Goal: Task Accomplishment & Management: Manage account settings

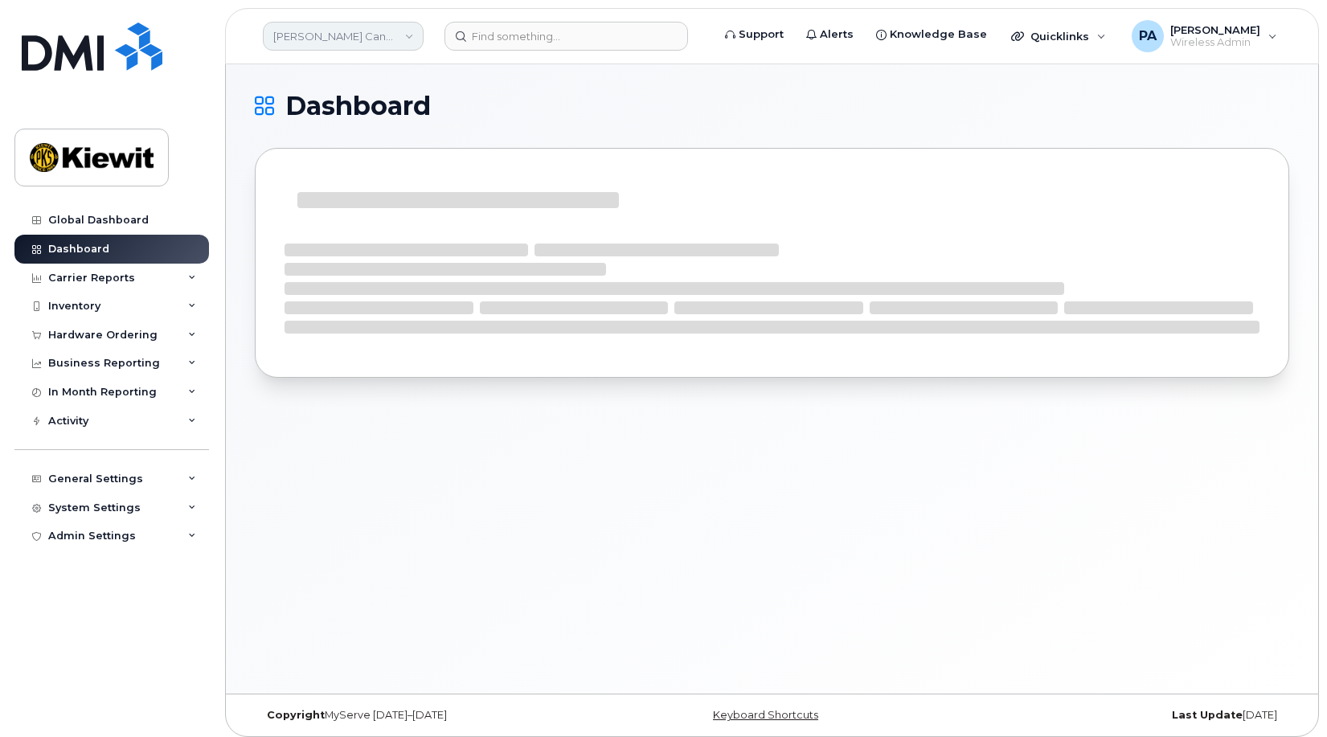
click at [388, 29] on link "Kiewit Canada Inc" at bounding box center [343, 36] width 161 height 29
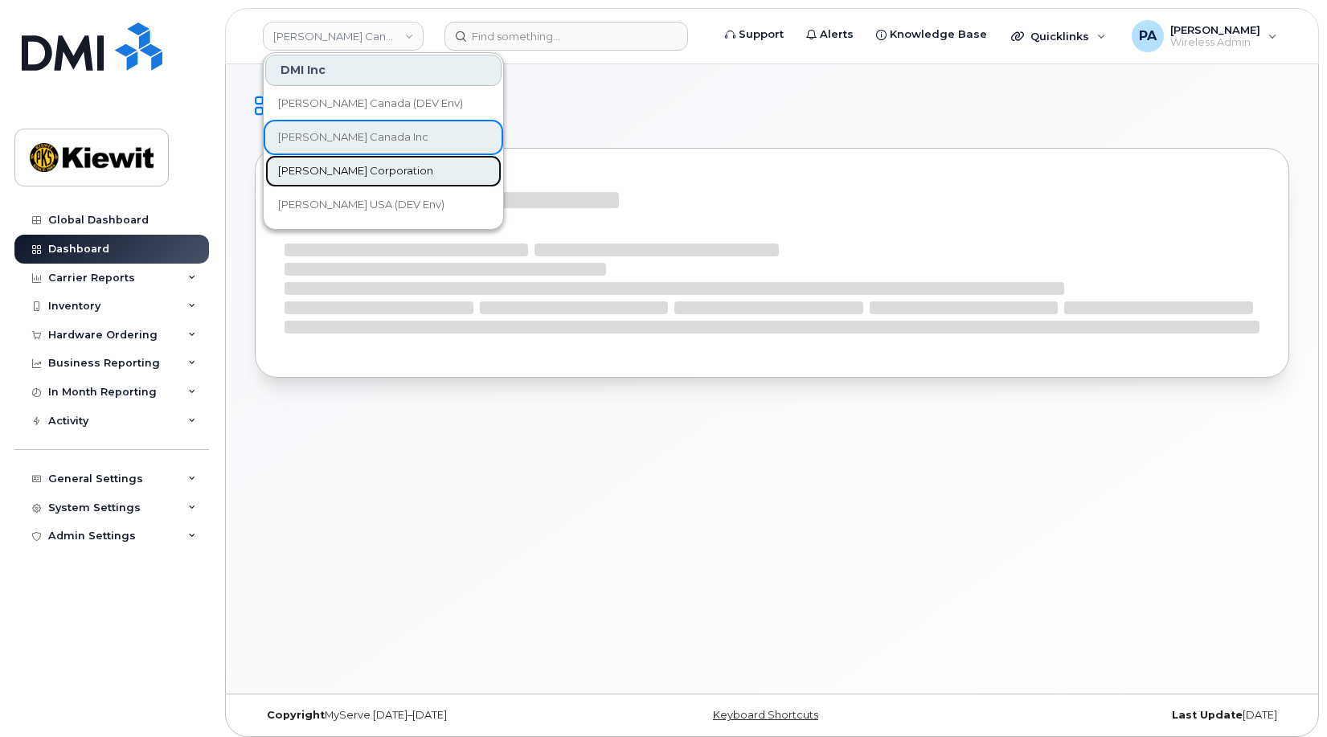
click at [343, 170] on span "[PERSON_NAME] Corporation" at bounding box center [355, 171] width 155 height 16
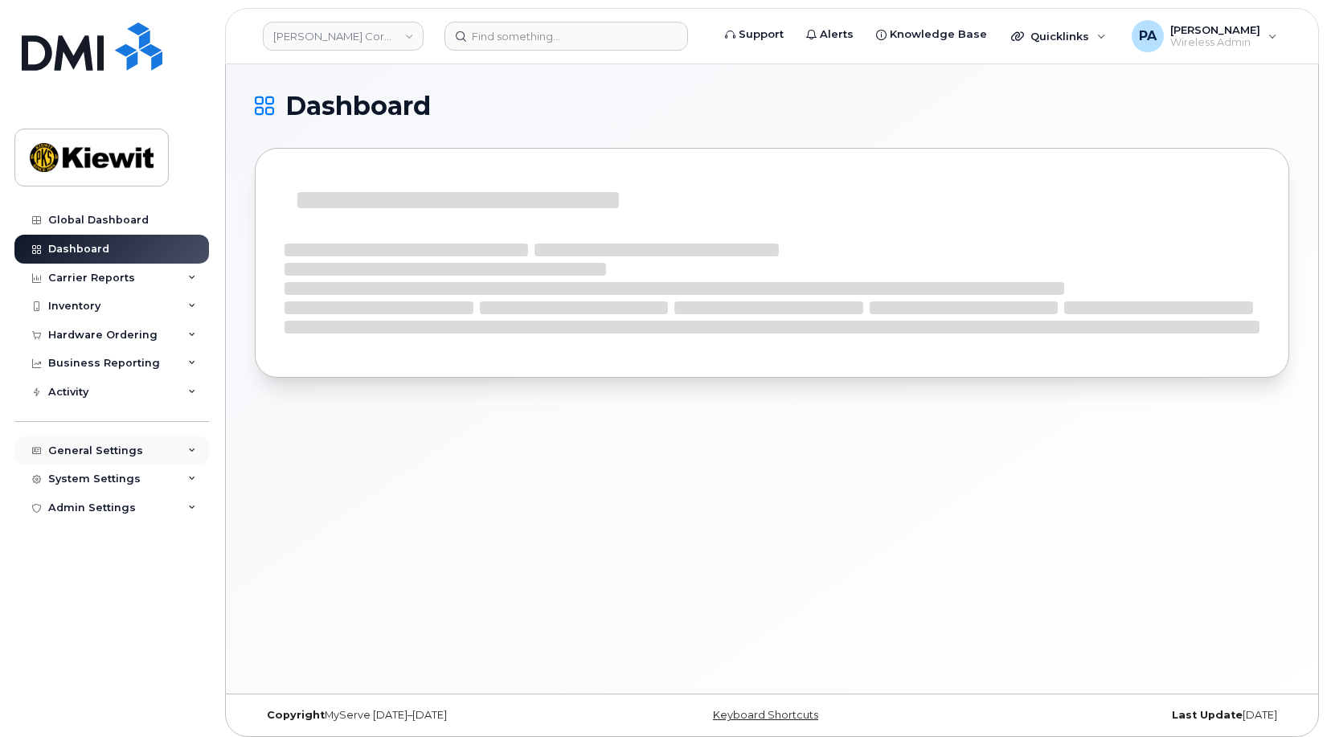
click at [115, 451] on div "General Settings" at bounding box center [95, 450] width 95 height 13
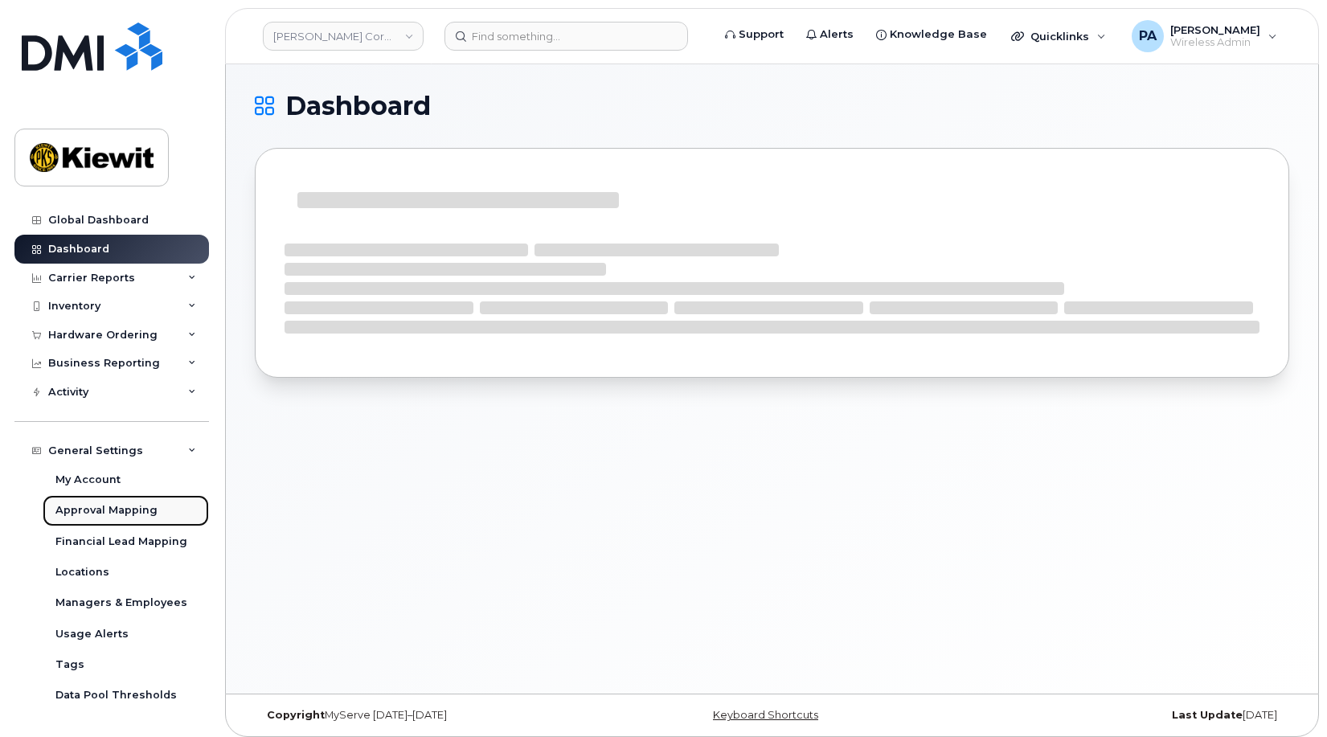
click at [83, 509] on div "Approval Mapping" at bounding box center [106, 510] width 102 height 14
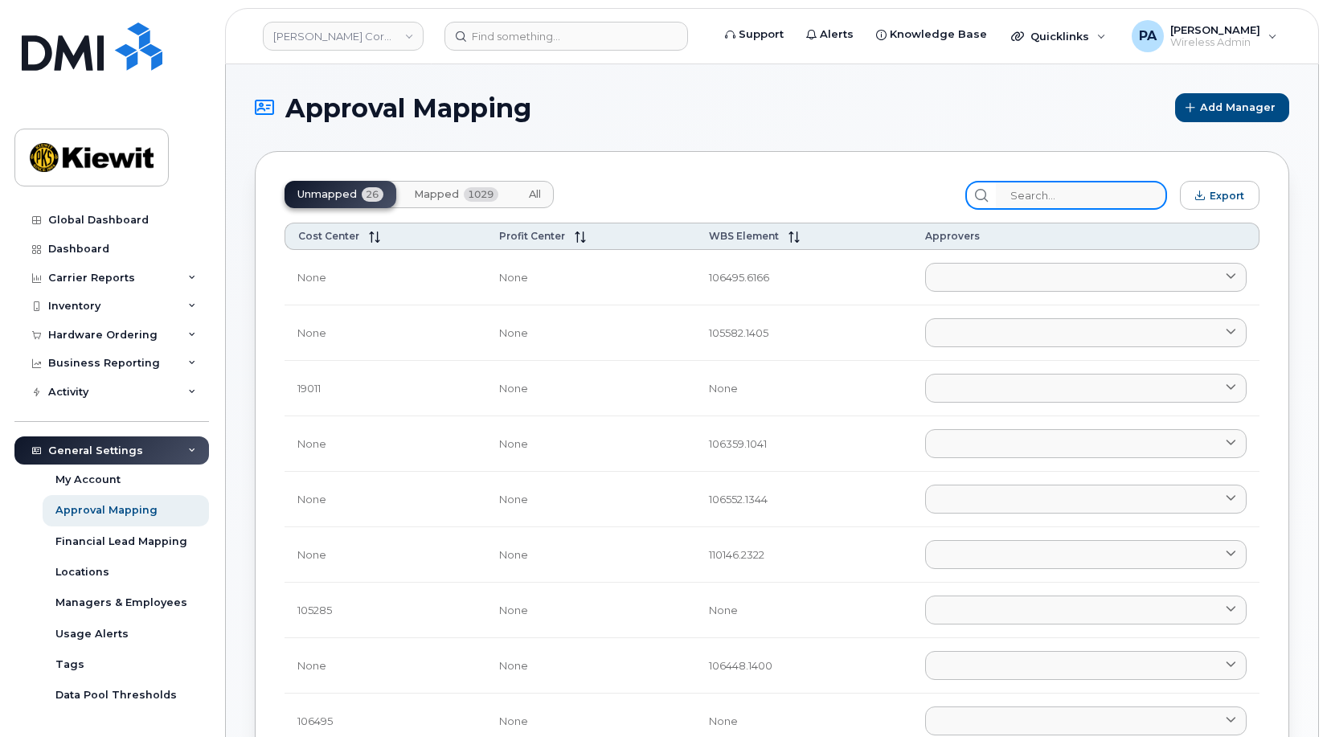
click at [1052, 203] on input "search" at bounding box center [1081, 195] width 171 height 29
paste input "106526"
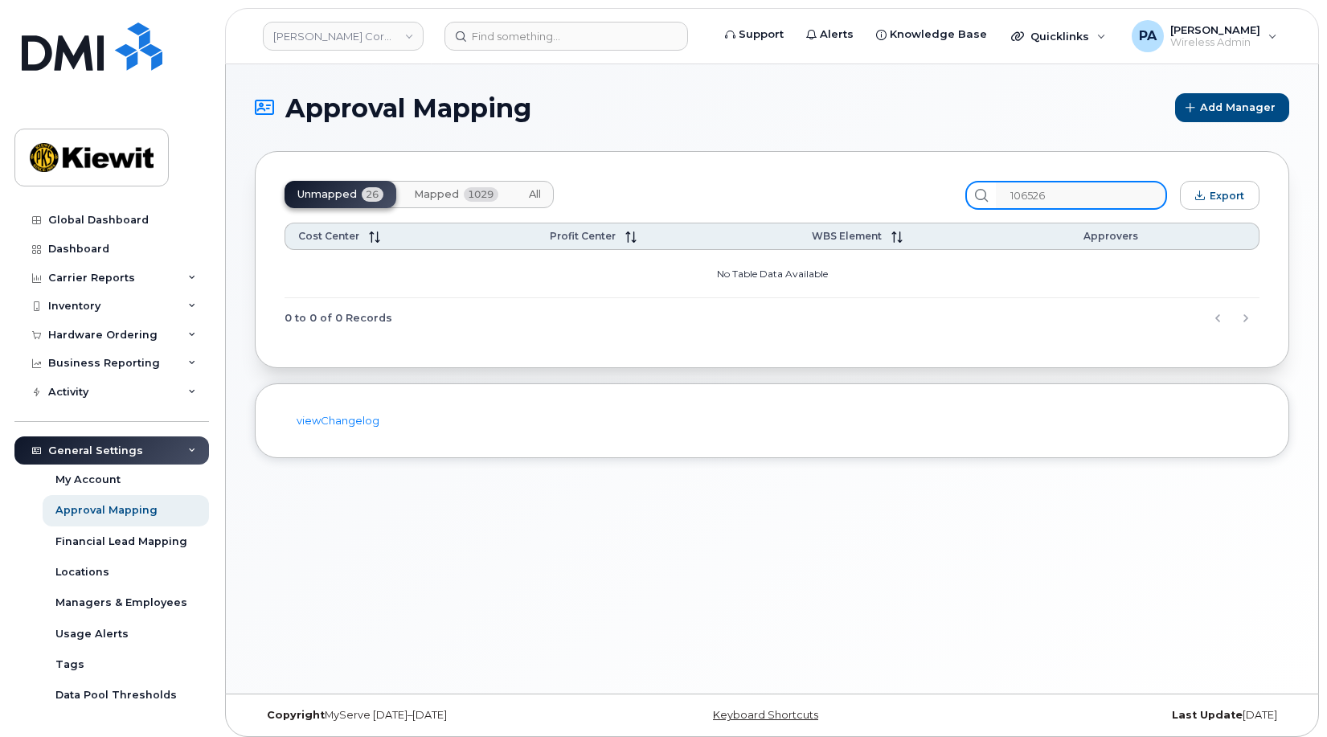
type input "106526"
click at [538, 189] on span "All" at bounding box center [535, 194] width 12 height 13
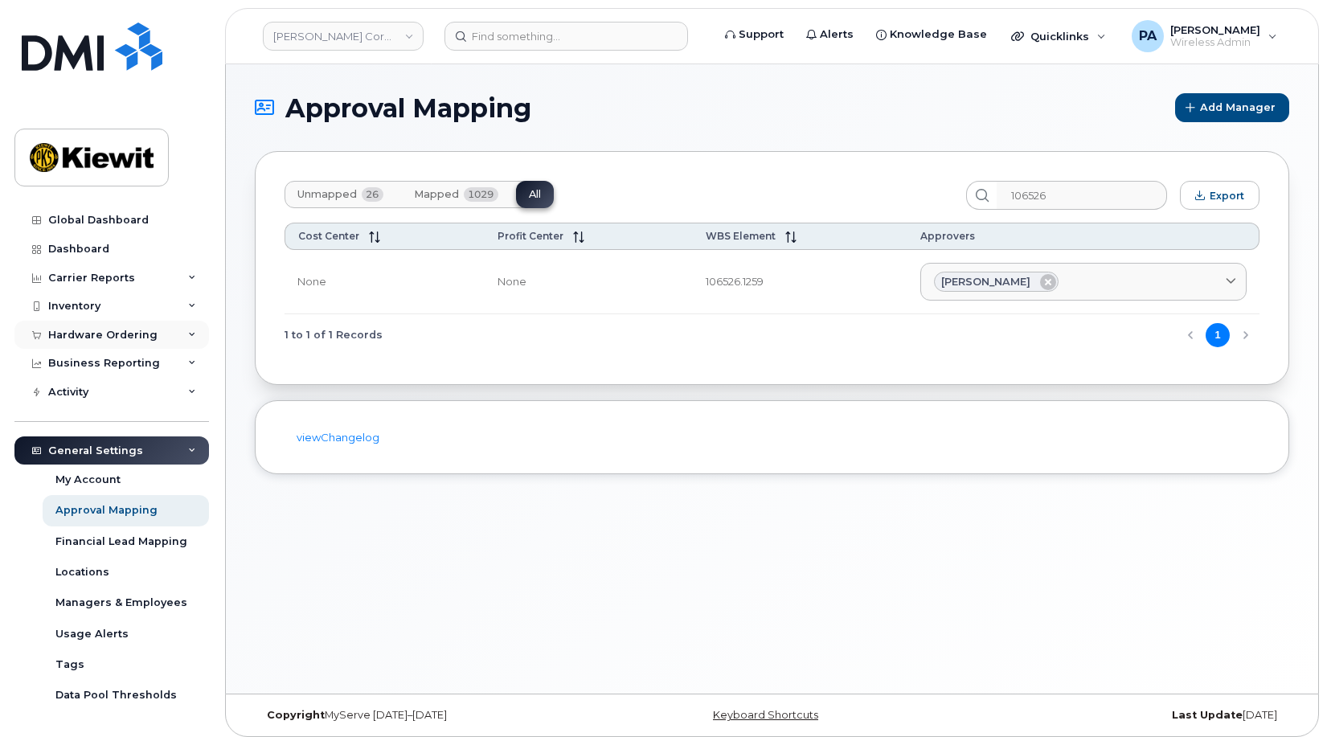
click at [106, 327] on div "Hardware Ordering" at bounding box center [111, 335] width 195 height 29
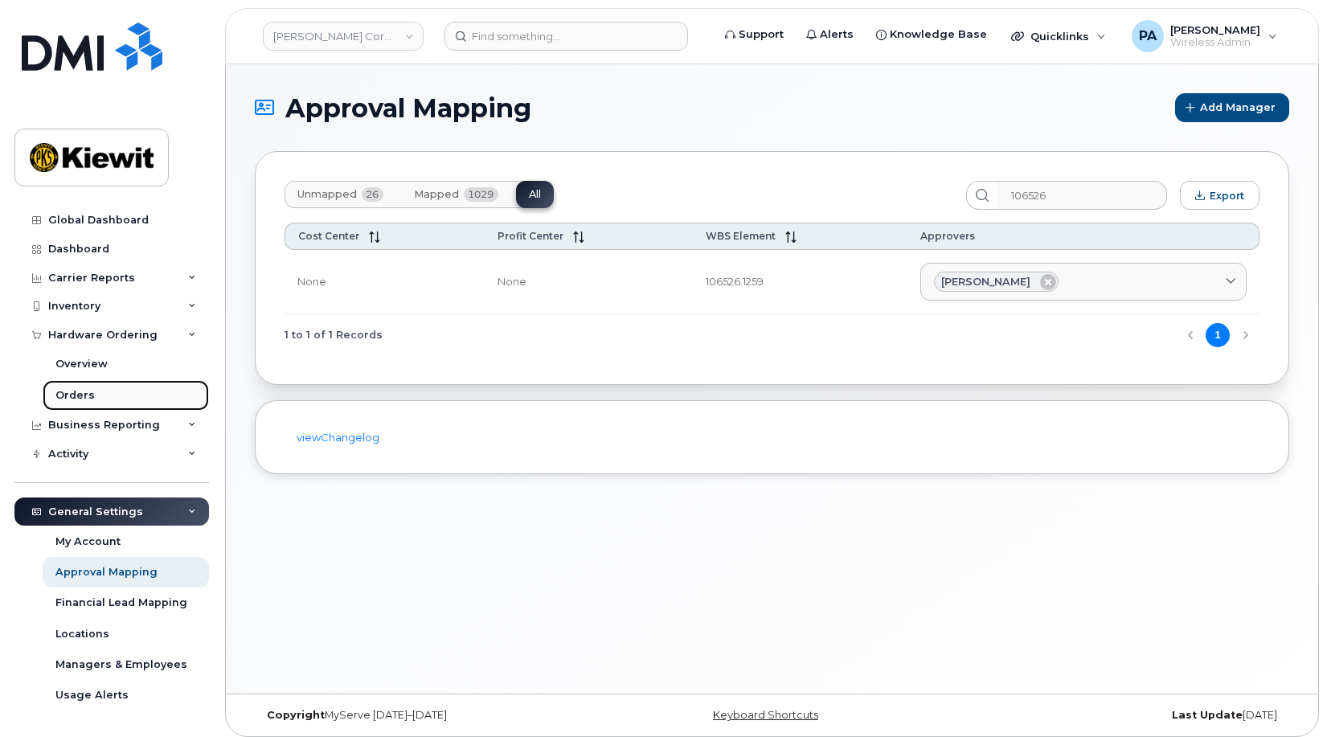
click at [76, 390] on div "Orders" at bounding box center [74, 395] width 39 height 14
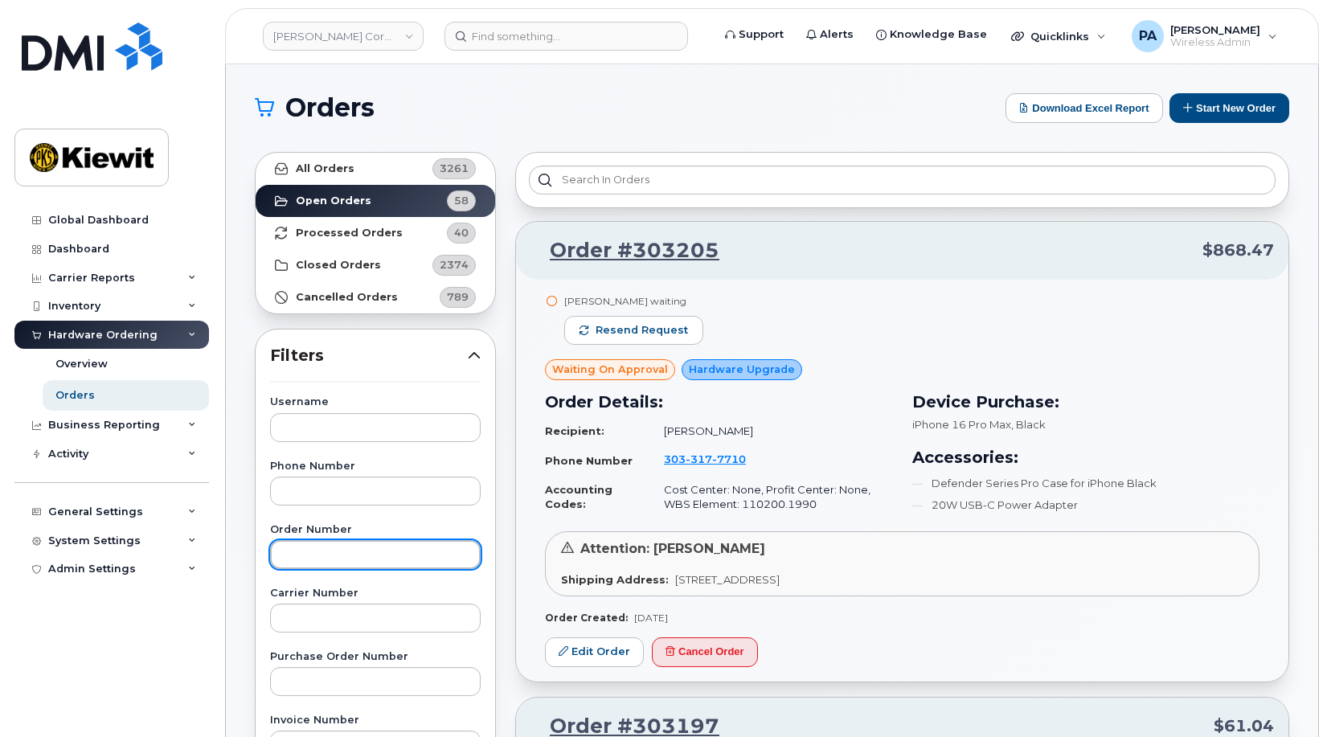
click at [338, 555] on input "text" at bounding box center [375, 554] width 211 height 29
type input "303167"
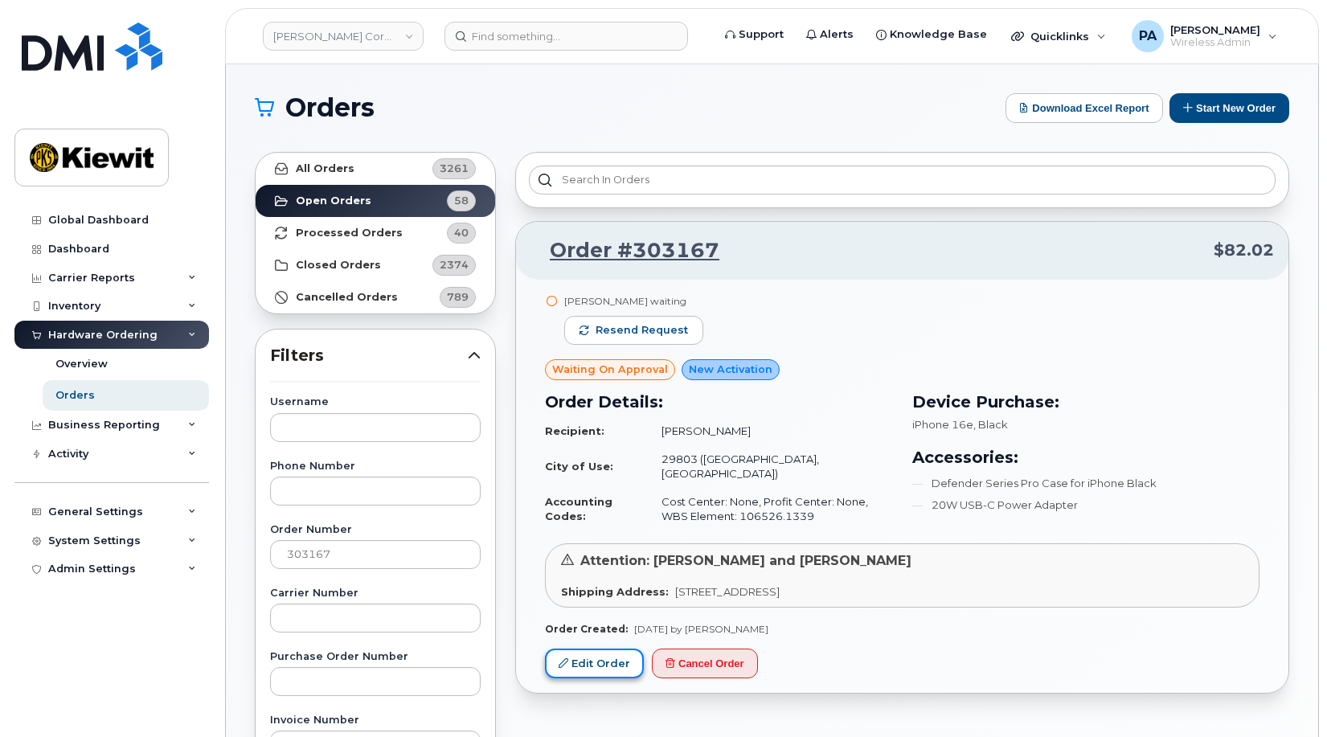
click at [616, 649] on link "Edit Order" at bounding box center [594, 664] width 99 height 30
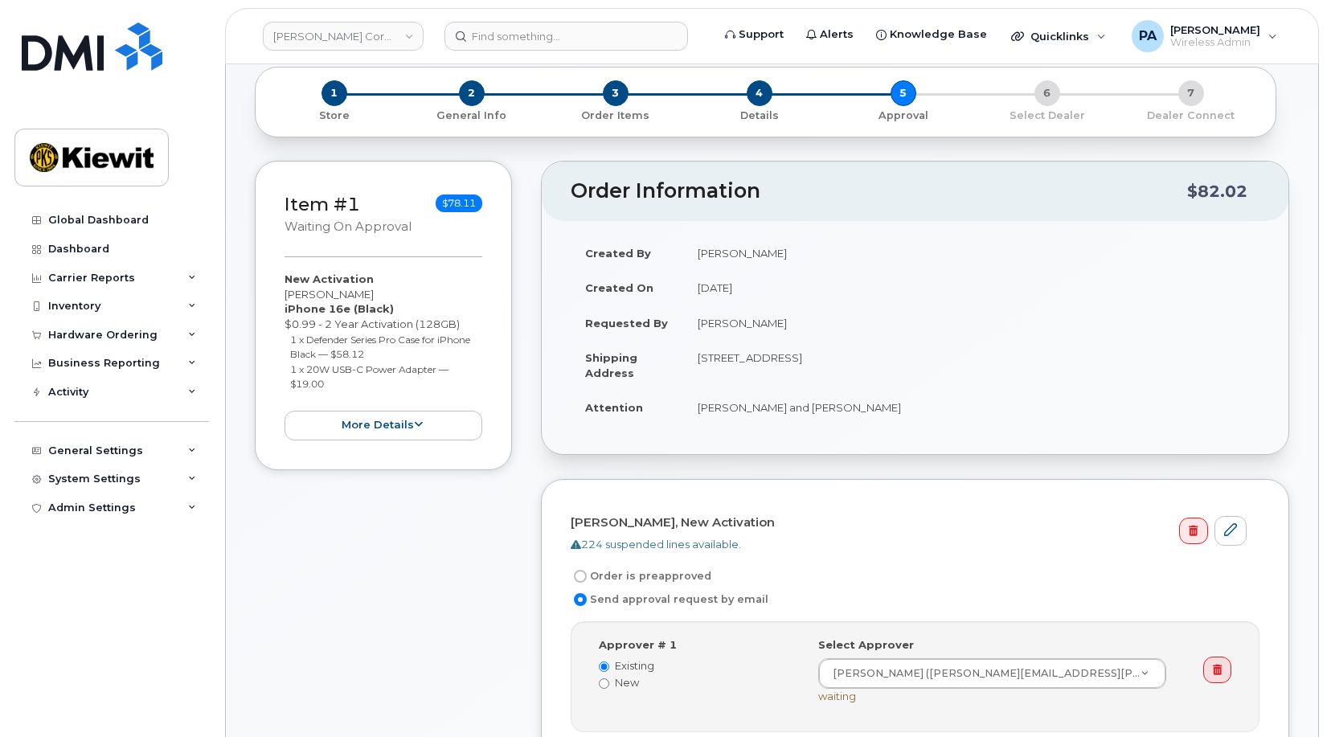
scroll to position [322, 0]
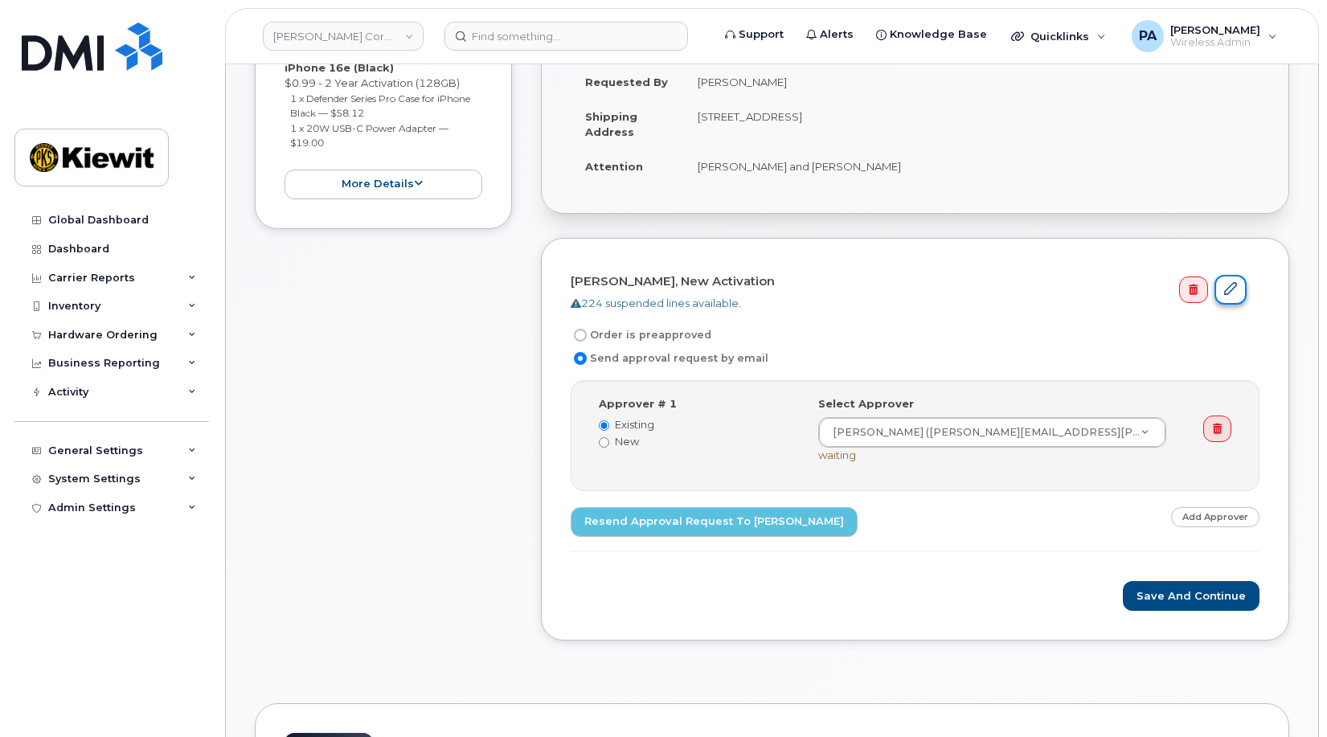
click at [1235, 291] on icon at bounding box center [1230, 288] width 13 height 13
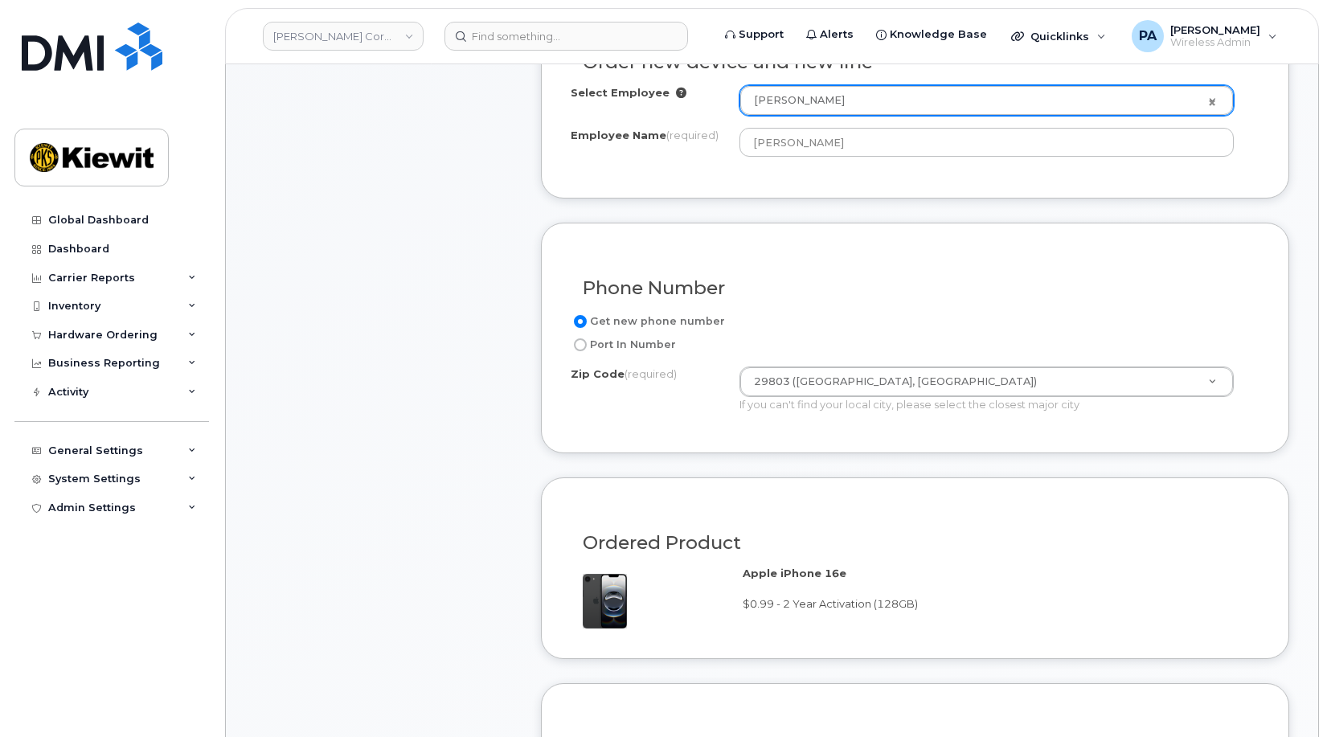
scroll to position [1045, 0]
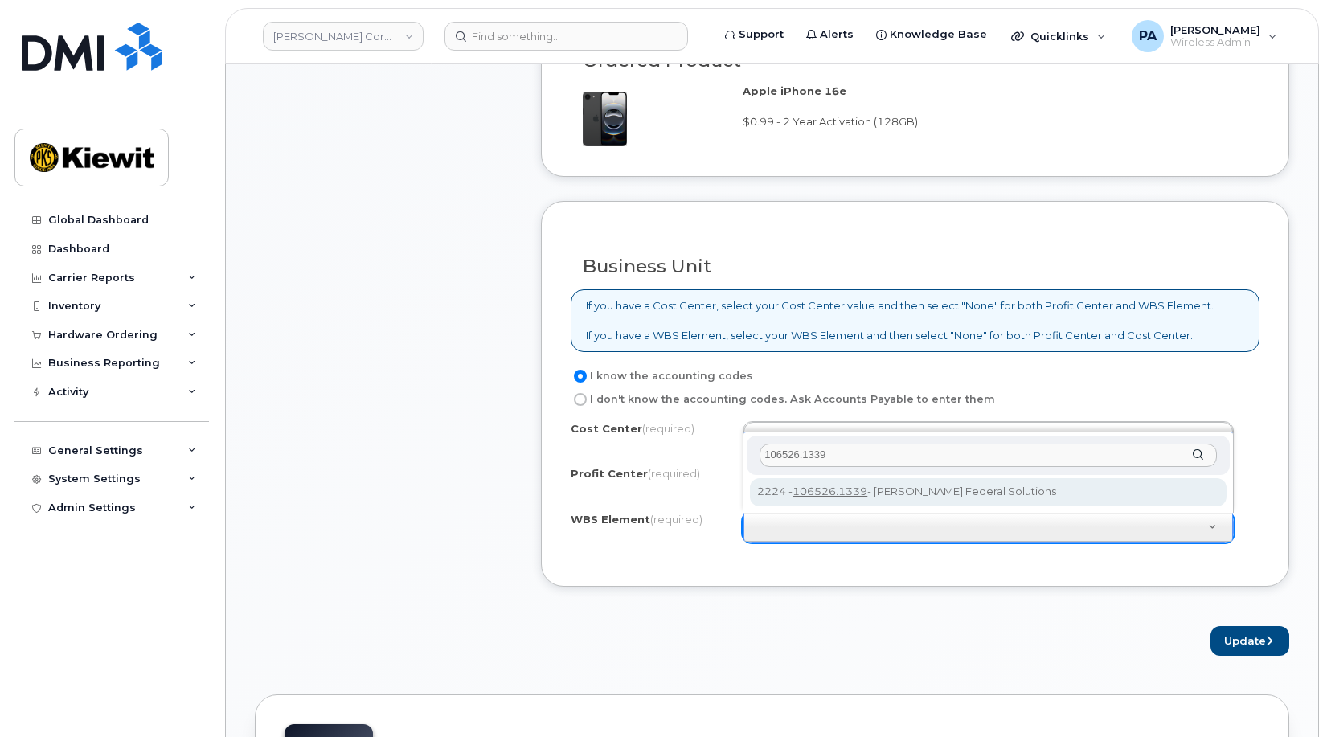
type input "106526.1339"
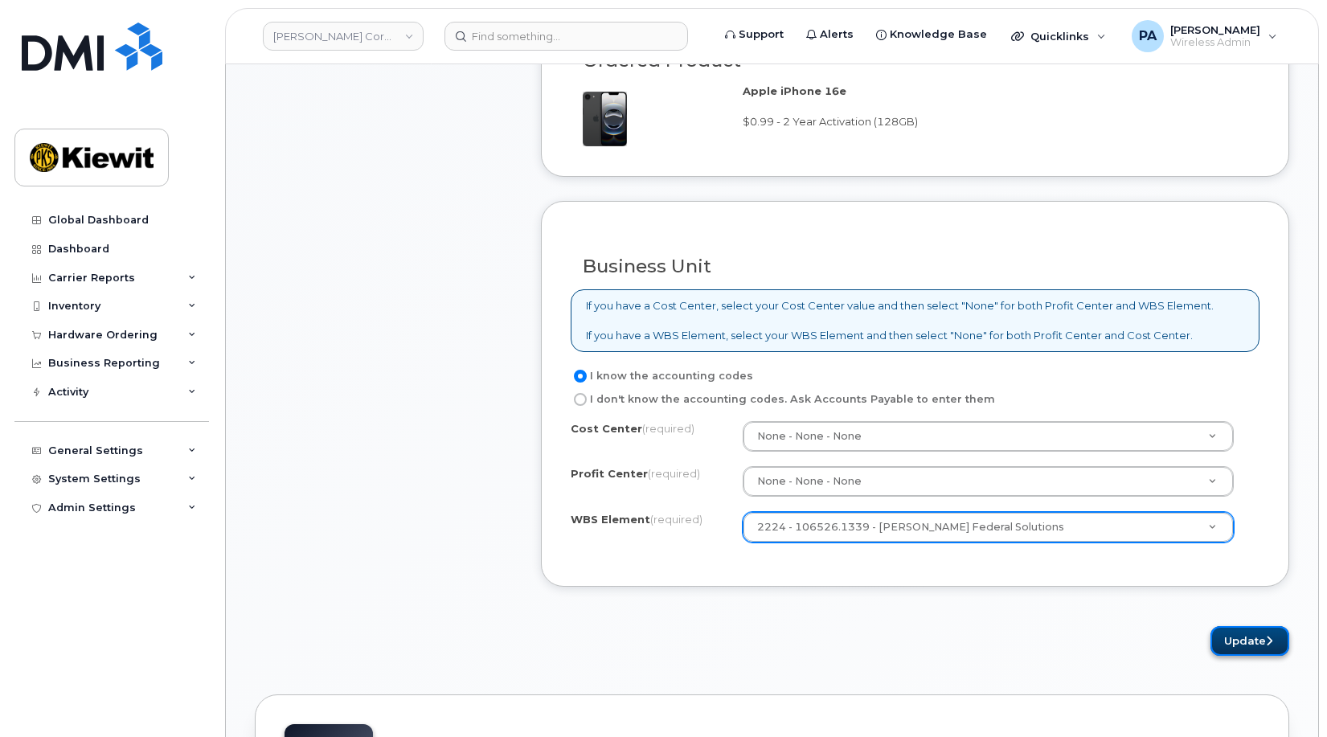
click at [1246, 640] on button "Update" at bounding box center [1249, 641] width 79 height 30
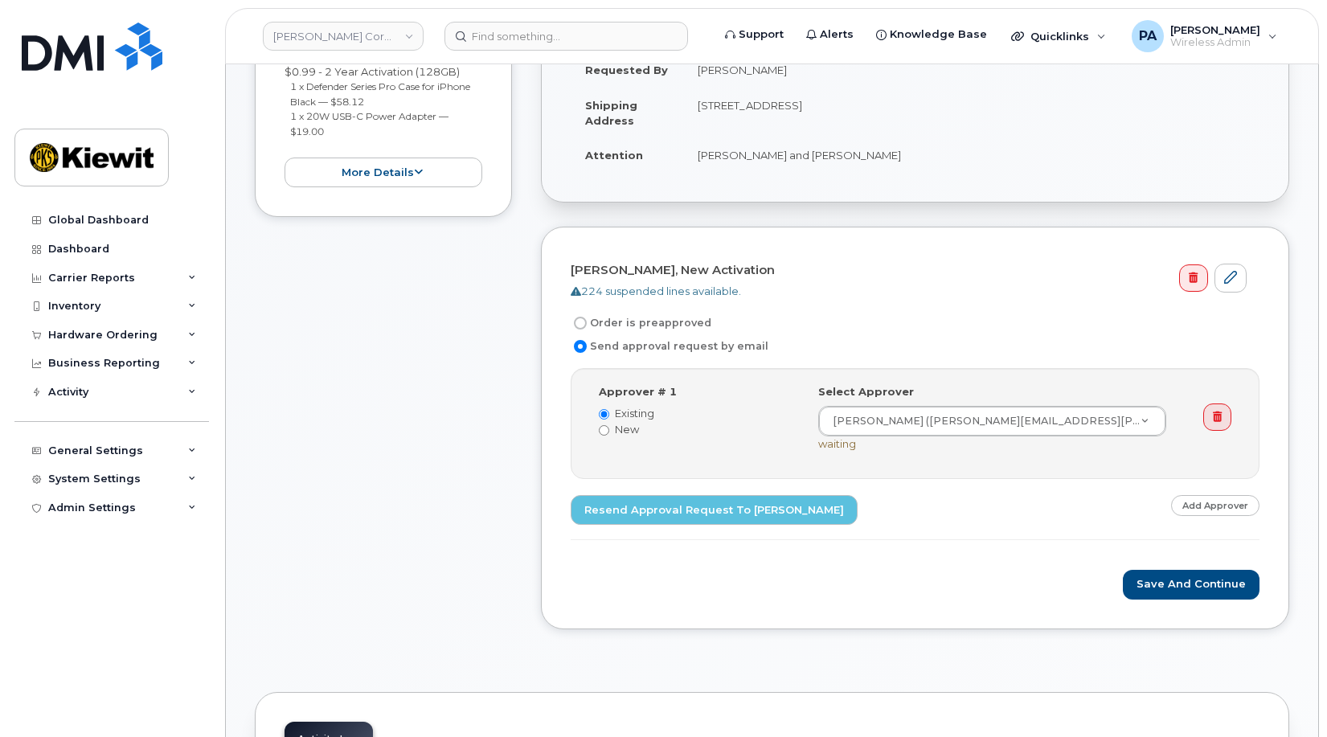
scroll to position [643, 0]
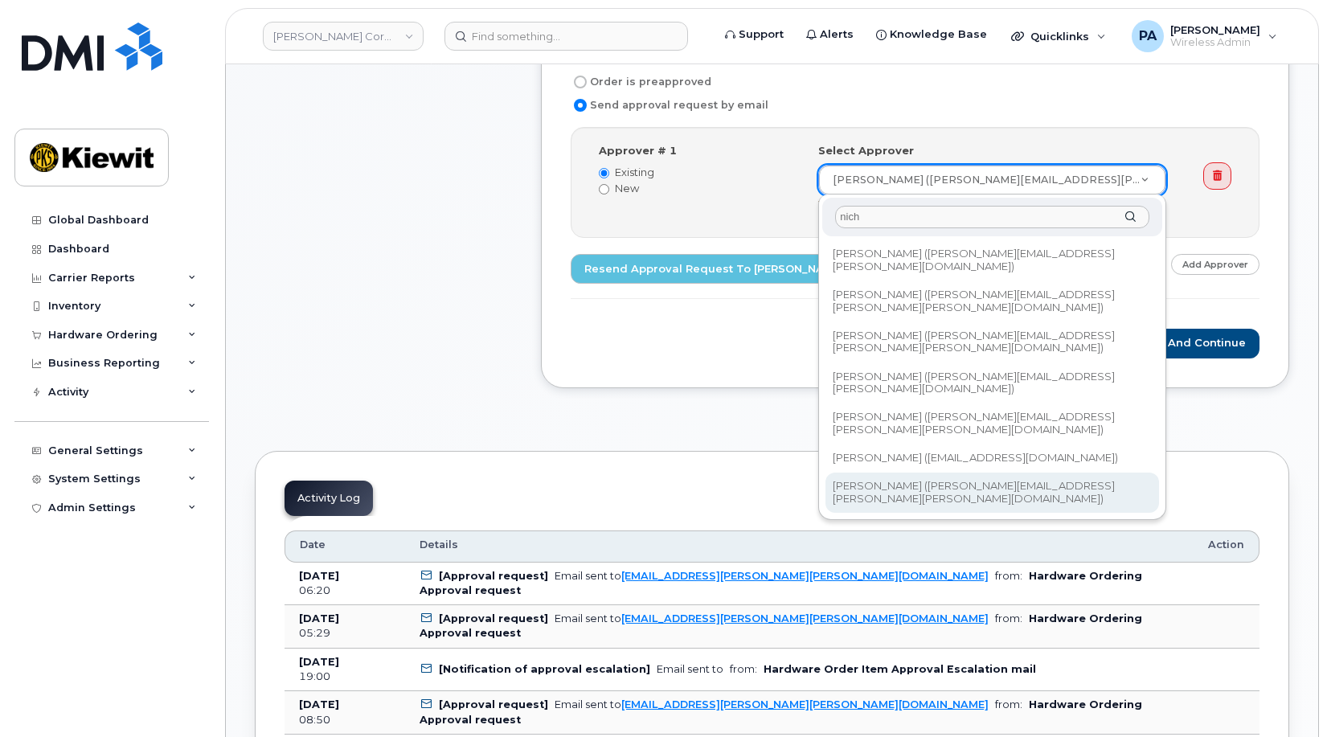
type input "nich"
type input "2433547"
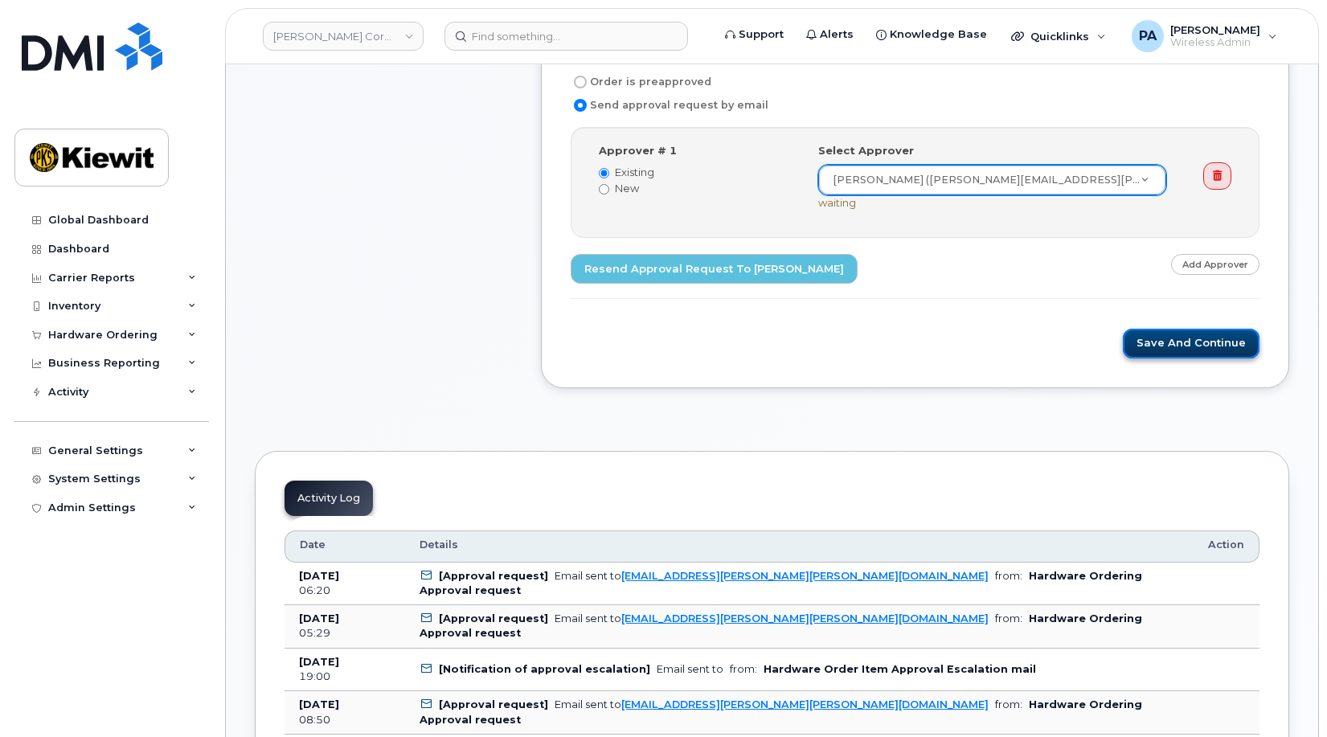
click at [1250, 330] on button "Save and Continue" at bounding box center [1191, 344] width 137 height 30
